Goal: Information Seeking & Learning: Learn about a topic

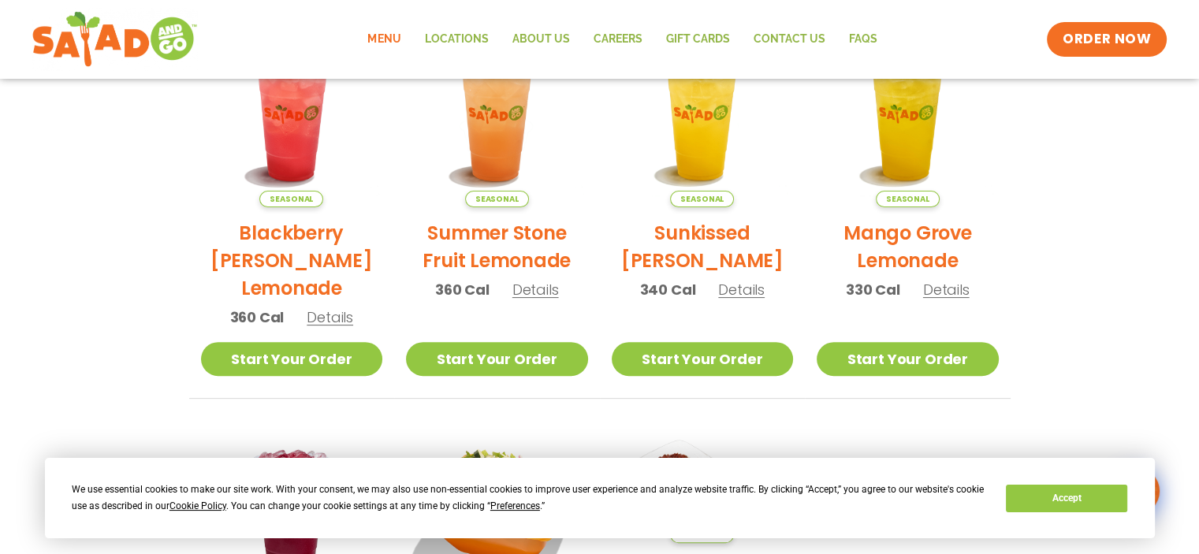
scroll to position [315, 0]
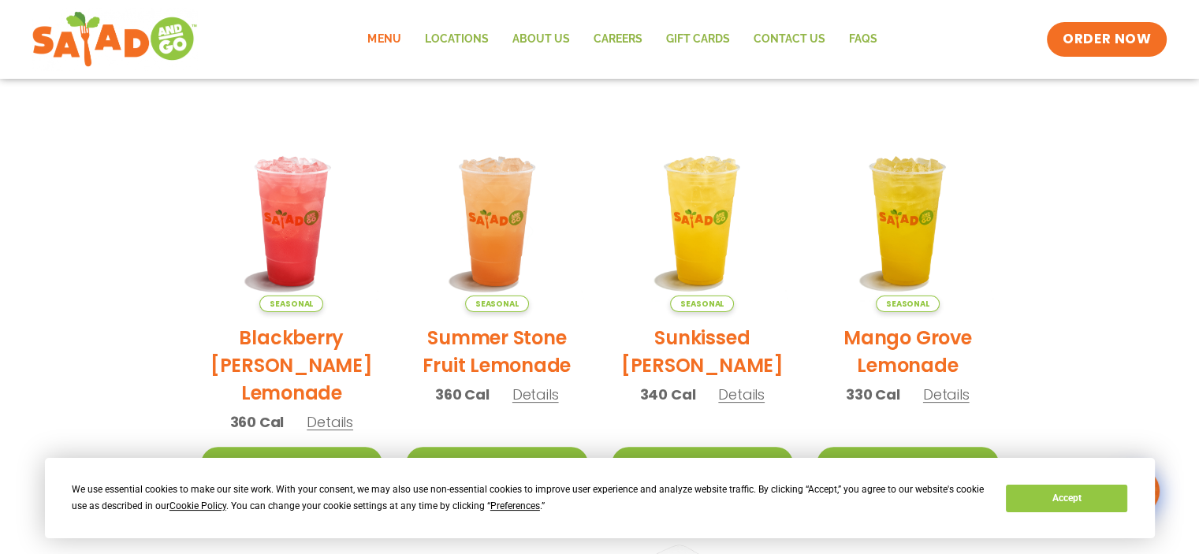
click at [262, 360] on h2 "Blackberry [PERSON_NAME] Lemonade" at bounding box center [292, 365] width 182 height 83
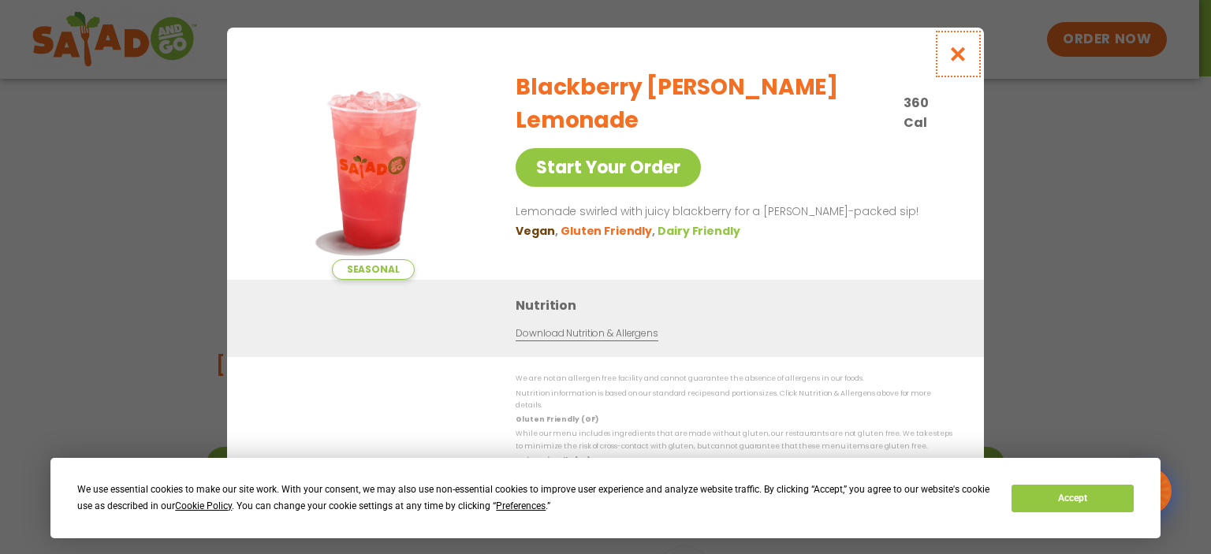
click at [956, 55] on icon "Close modal" at bounding box center [958, 54] width 20 height 17
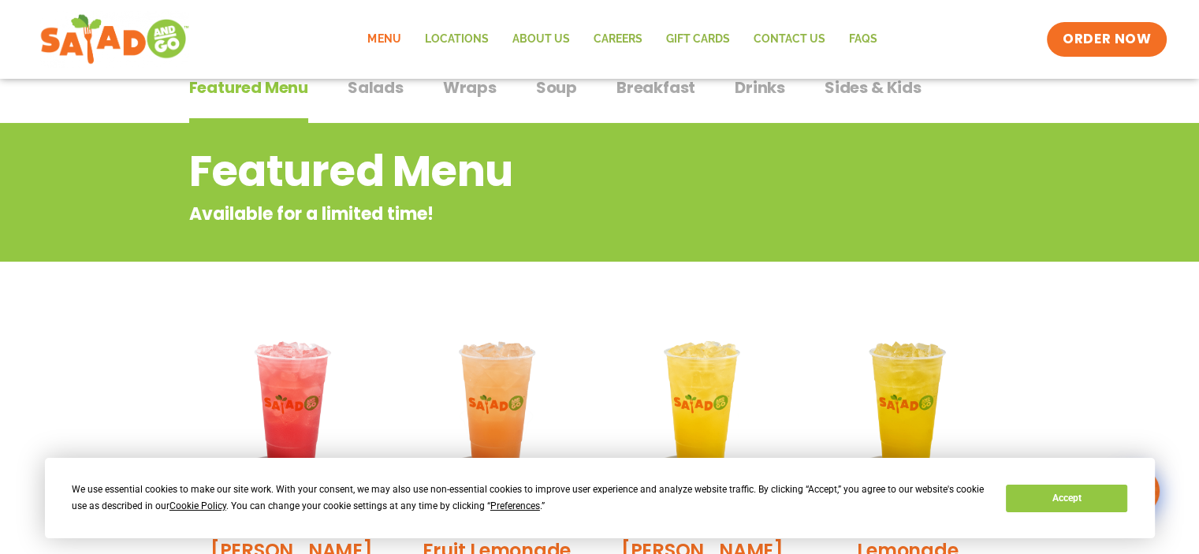
scroll to position [0, 0]
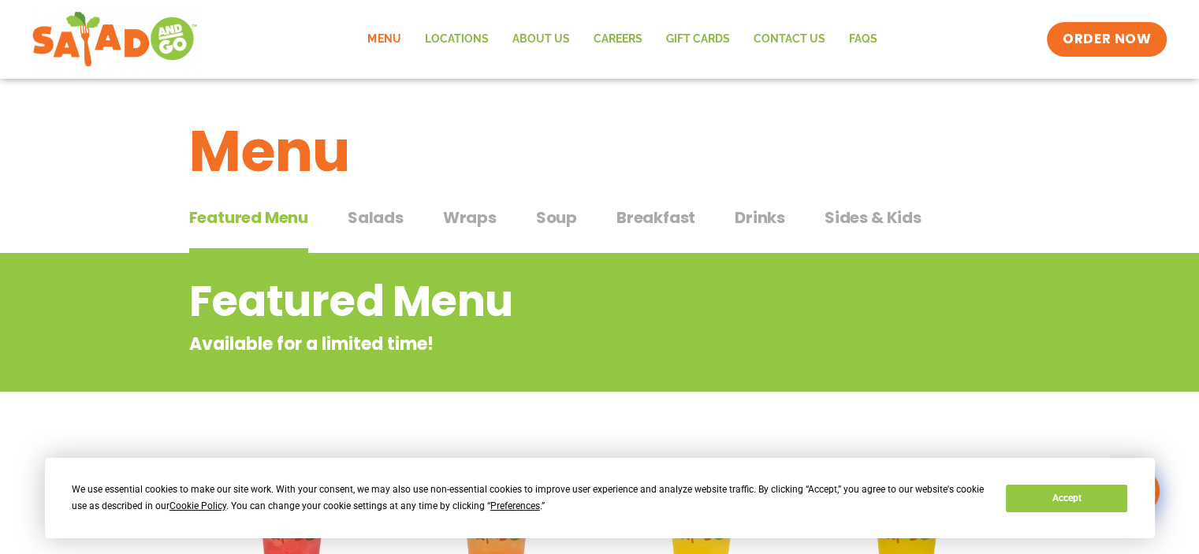
click at [385, 220] on span "Salads" at bounding box center [376, 218] width 56 height 24
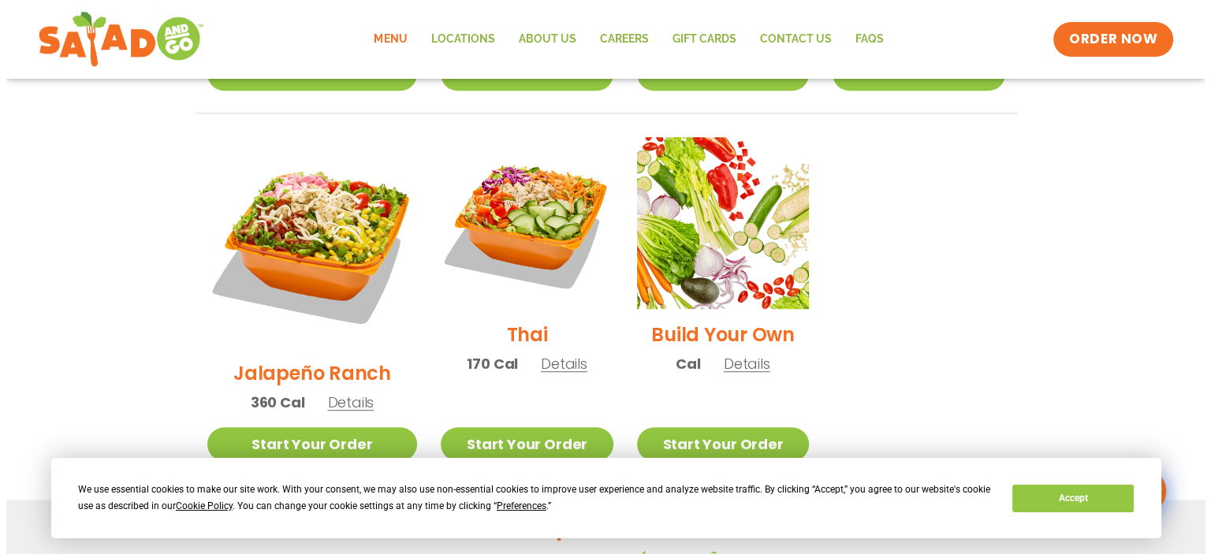
scroll to position [1156, 0]
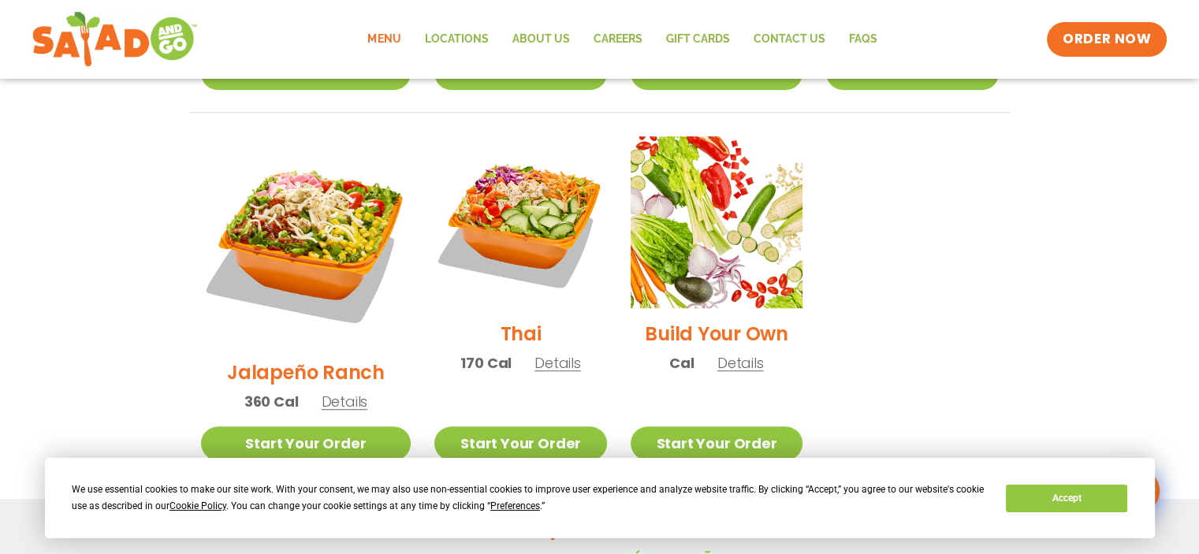
click at [513, 320] on h2 "Thai" at bounding box center [521, 334] width 41 height 28
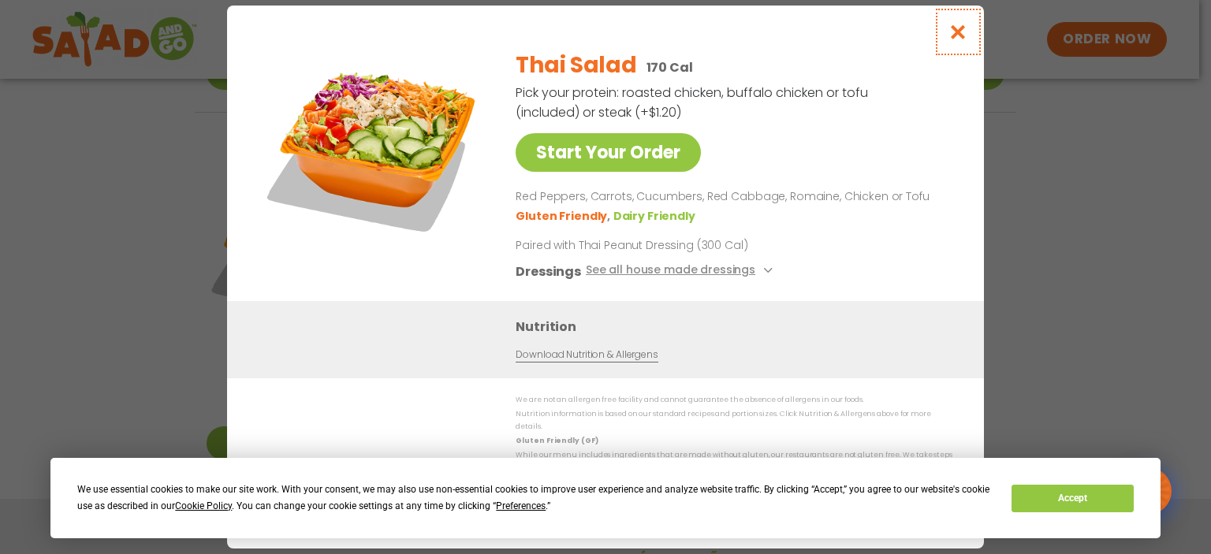
click at [956, 40] on icon "Close modal" at bounding box center [958, 32] width 20 height 17
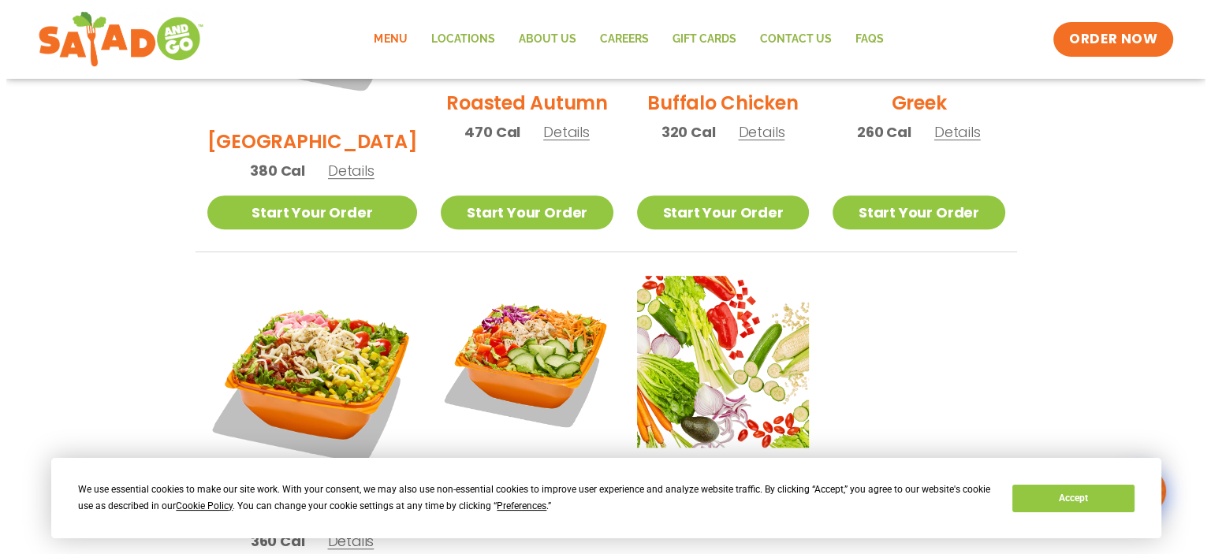
scroll to position [997, 0]
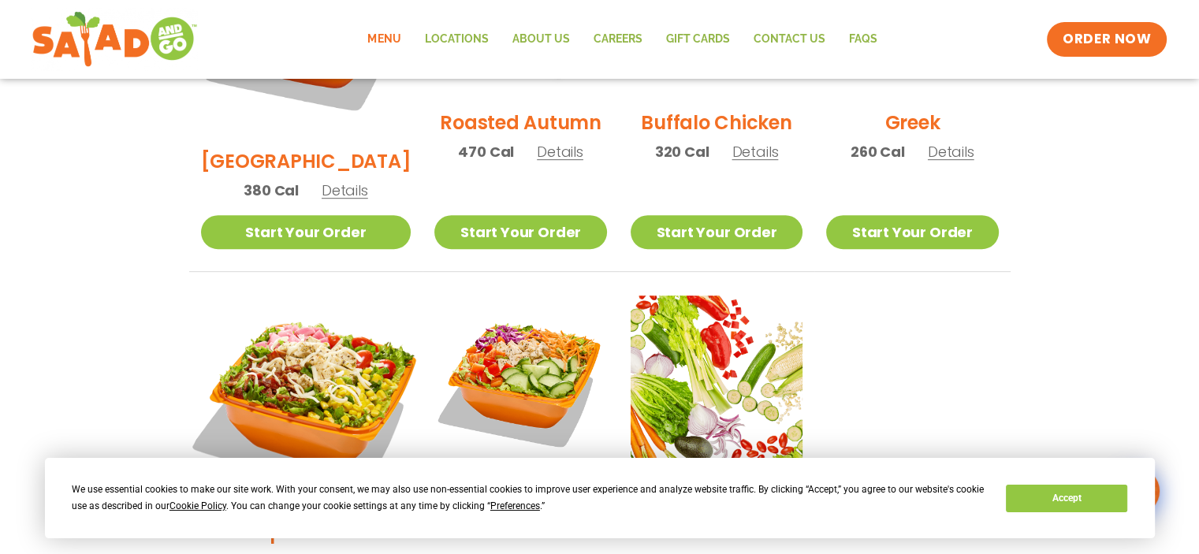
click at [319, 315] on img at bounding box center [305, 401] width 247 height 247
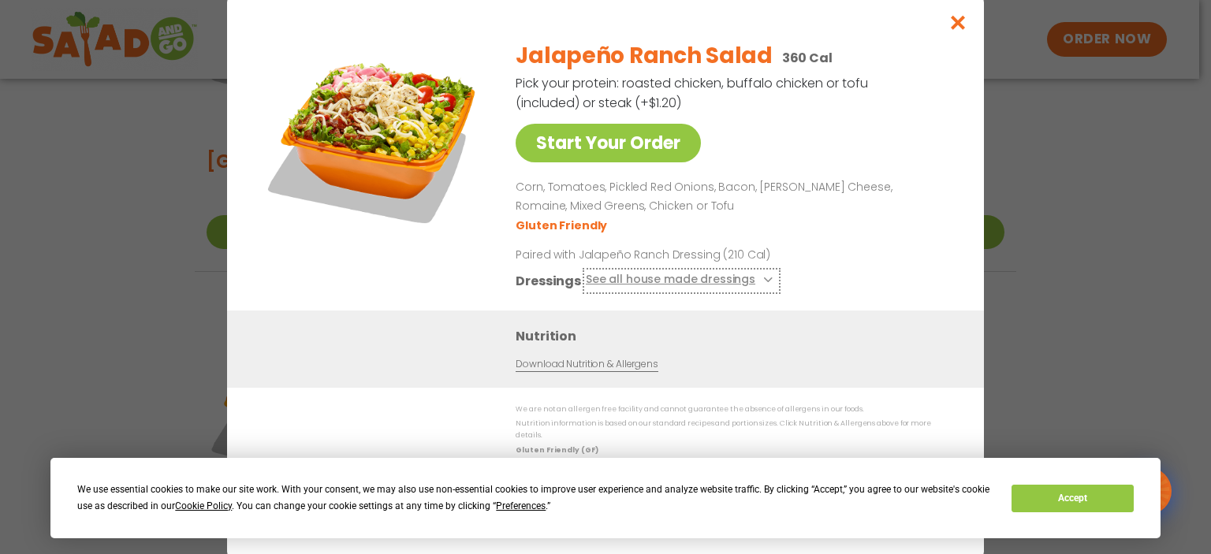
click at [703, 287] on button "See all house made dressings" at bounding box center [682, 281] width 192 height 20
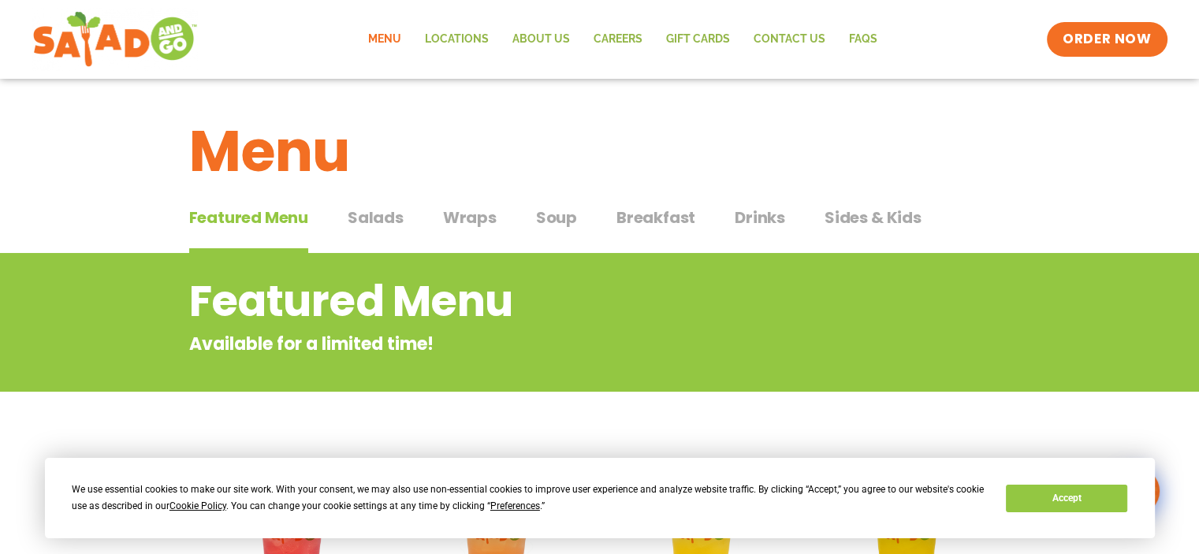
click at [386, 217] on span "Salads" at bounding box center [376, 218] width 56 height 24
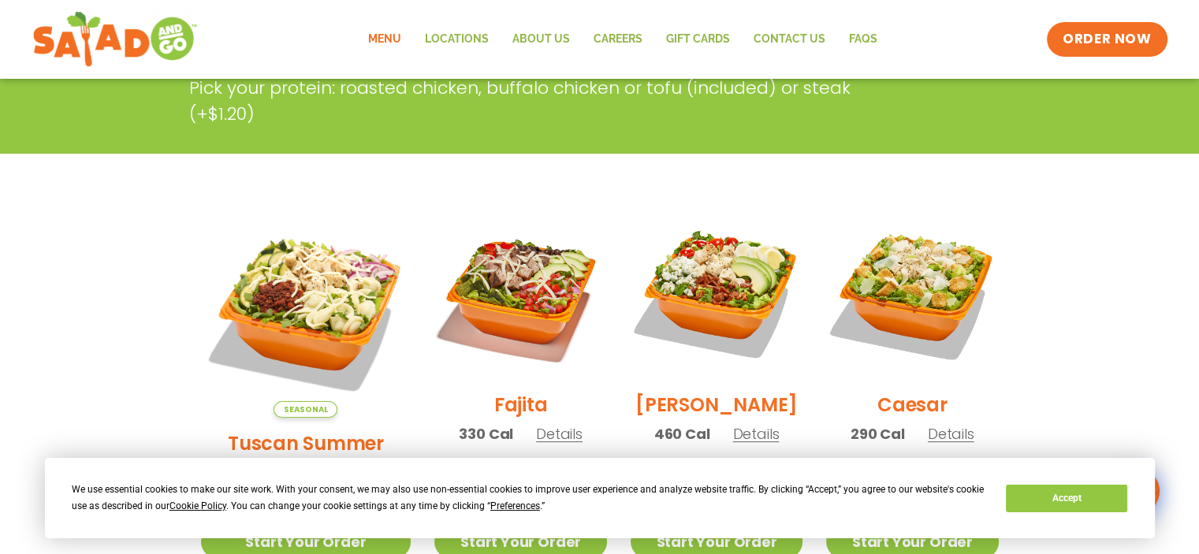
scroll to position [315, 0]
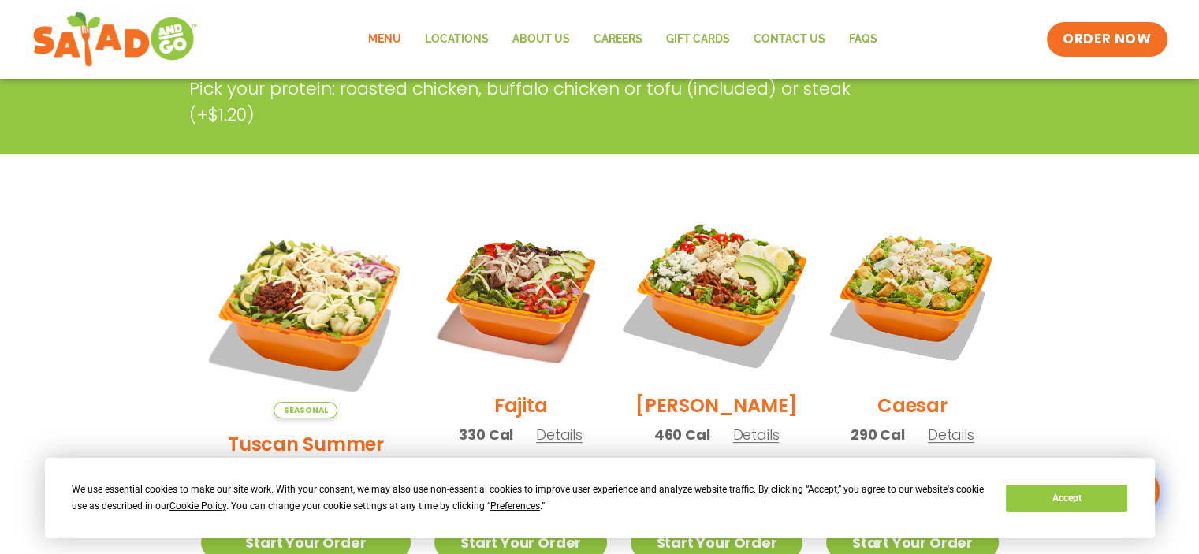
click at [725, 318] on img at bounding box center [717, 294] width 202 height 202
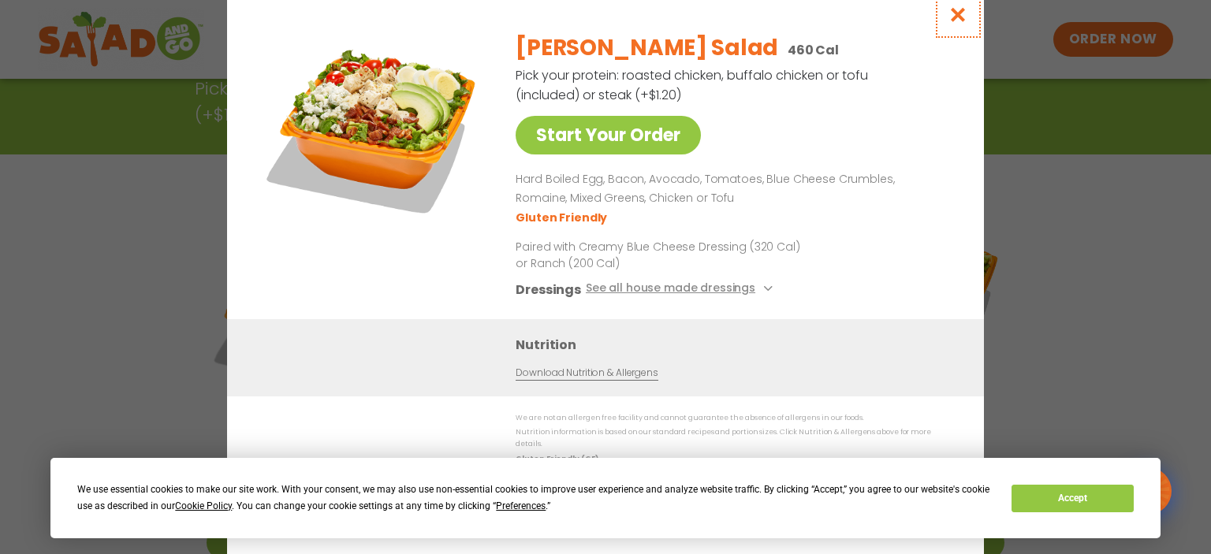
click at [967, 22] on icon "Close modal" at bounding box center [958, 14] width 20 height 17
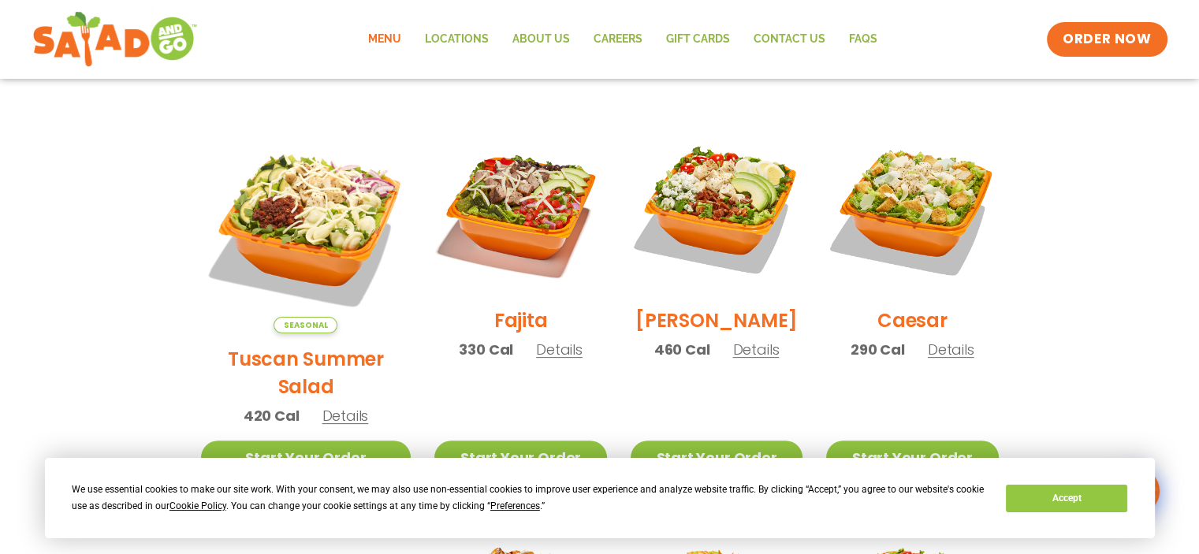
scroll to position [420, 0]
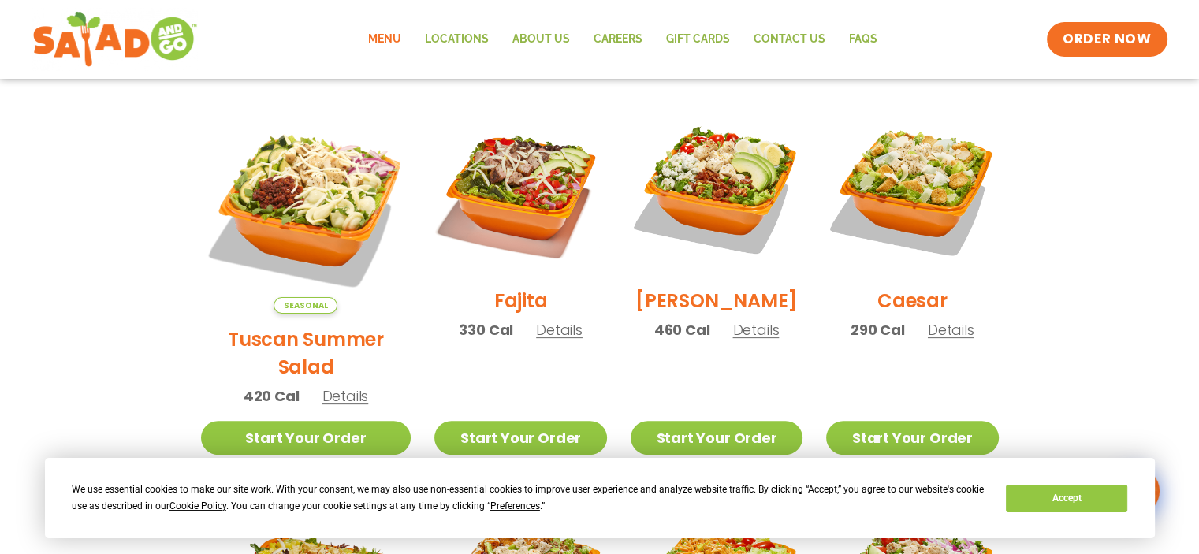
click at [301, 326] on h2 "Tuscan Summer Salad" at bounding box center [306, 353] width 211 height 55
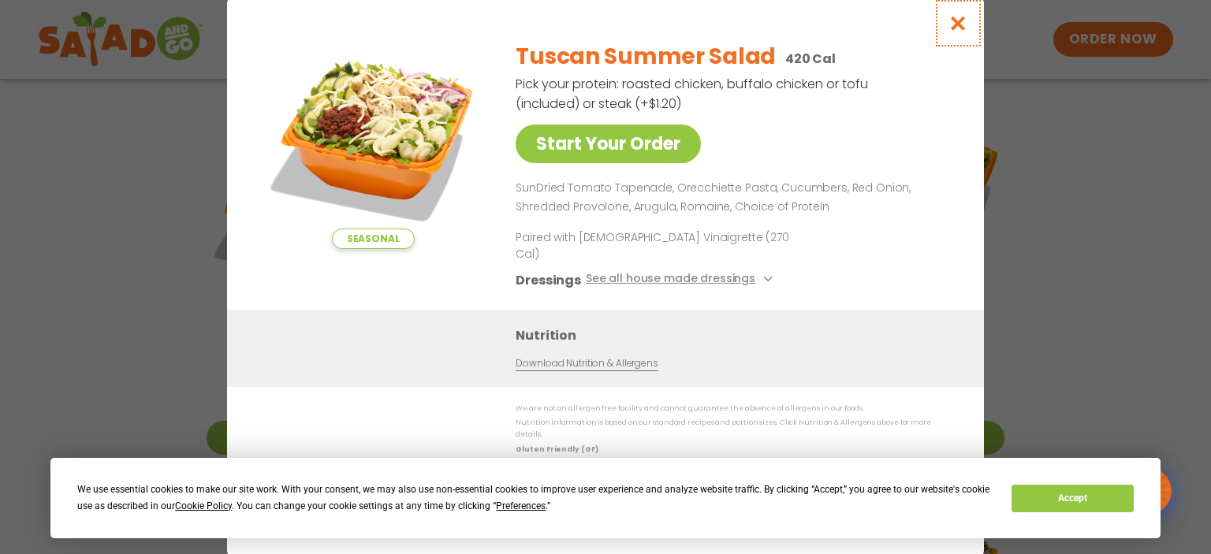
click at [965, 32] on icon "Close modal" at bounding box center [958, 23] width 20 height 17
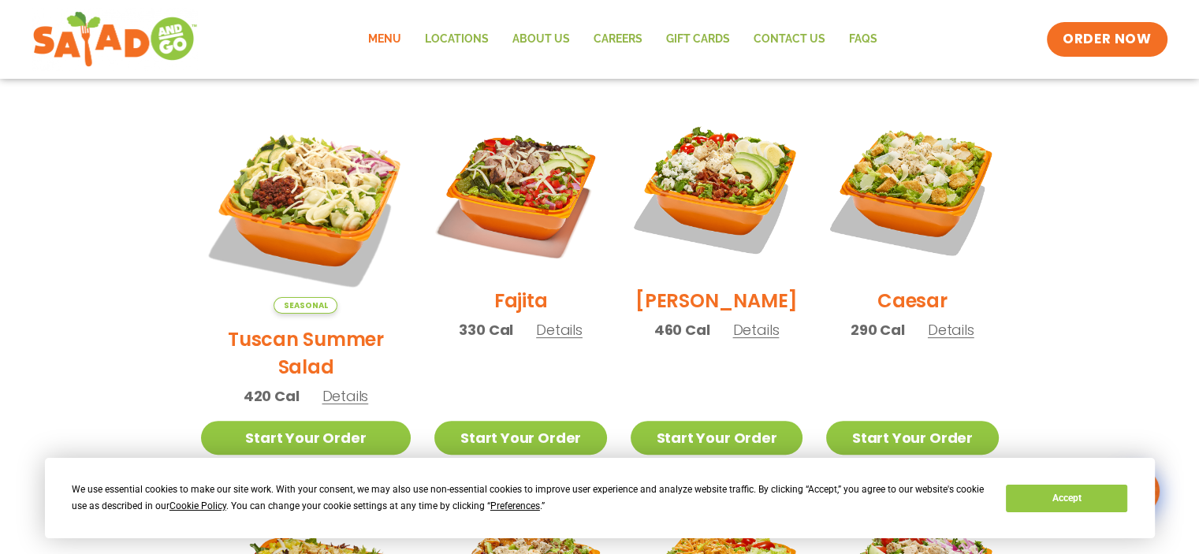
scroll to position [840, 0]
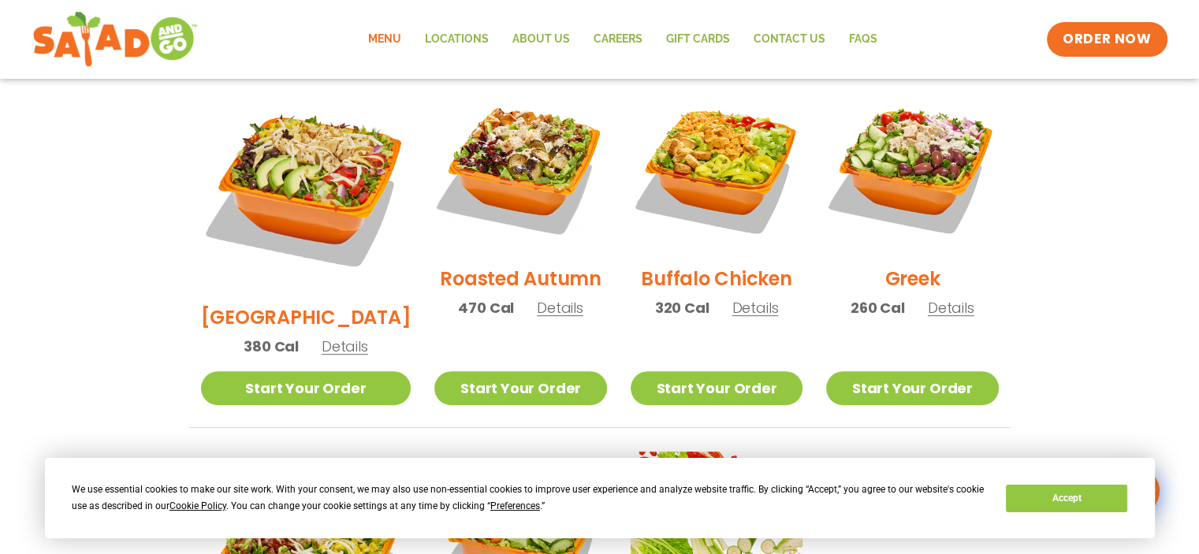
click at [539, 265] on h2 "Roasted Autumn" at bounding box center [521, 279] width 162 height 28
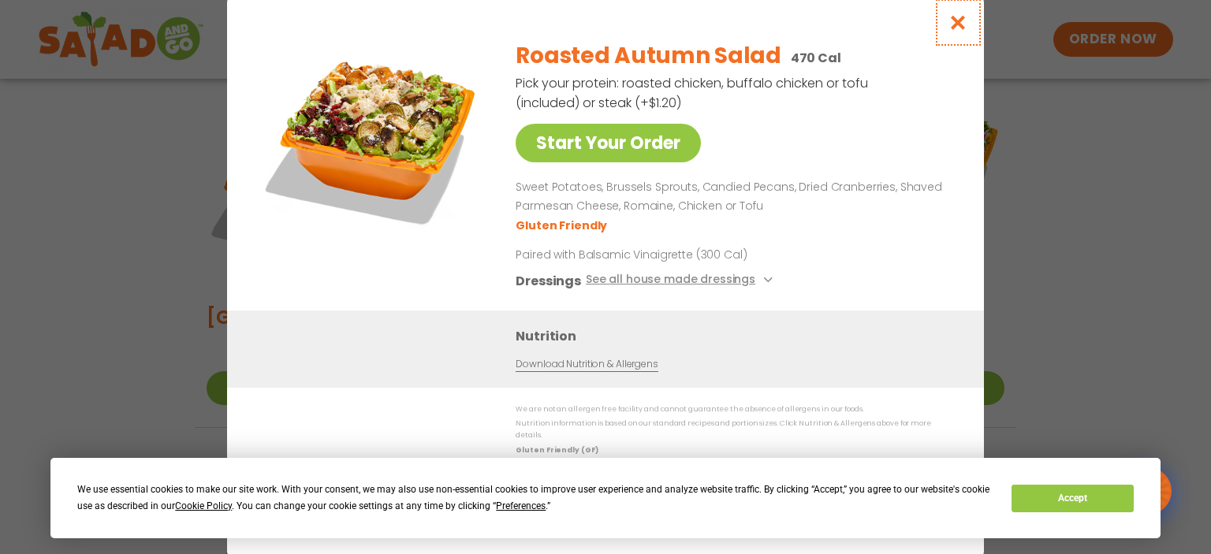
click at [958, 31] on icon "Close modal" at bounding box center [958, 22] width 20 height 17
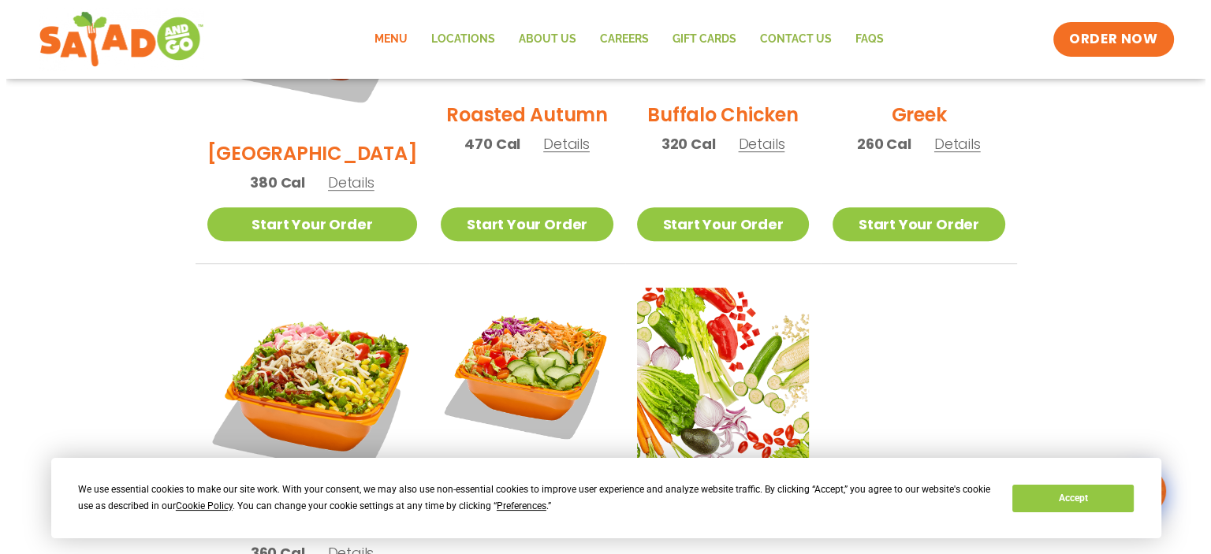
scroll to position [1156, 0]
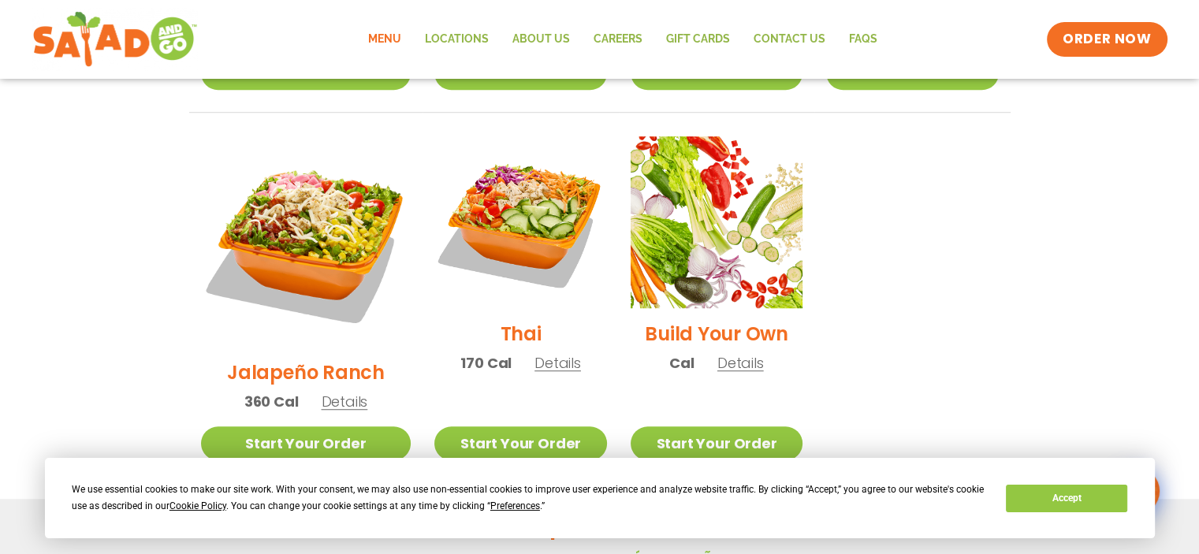
click at [507, 144] on img at bounding box center [520, 222] width 172 height 172
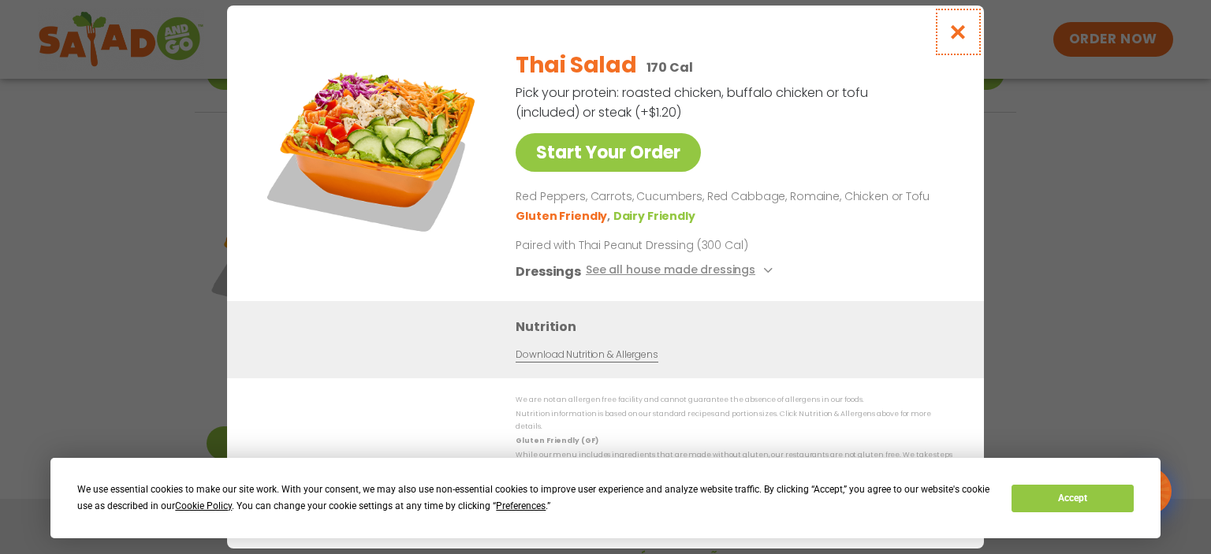
click at [954, 40] on icon "Close modal" at bounding box center [958, 32] width 20 height 17
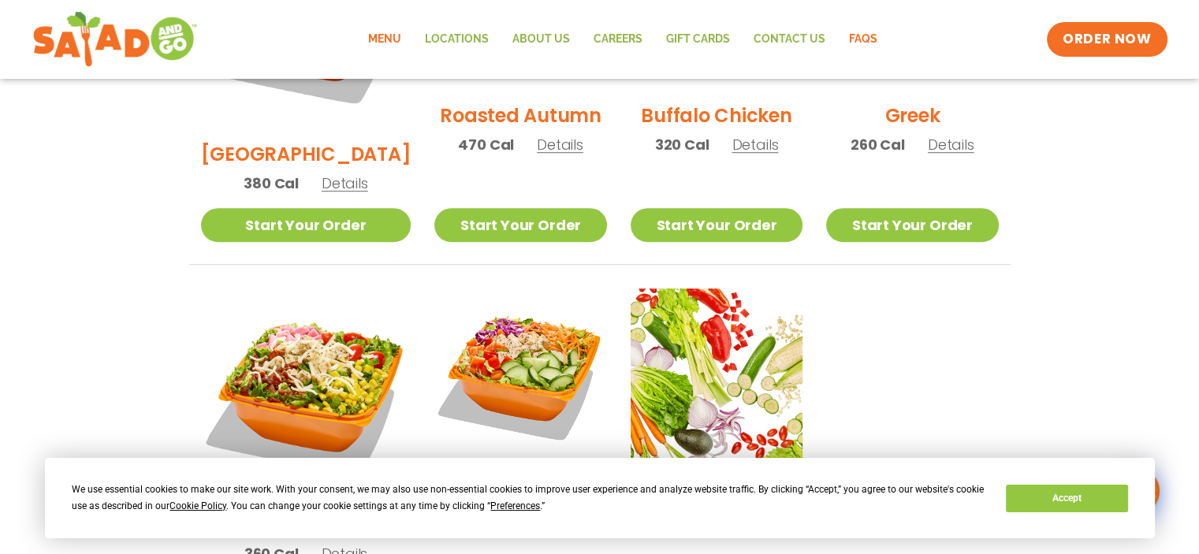
scroll to position [997, 0]
